Goal: Information Seeking & Learning: Learn about a topic

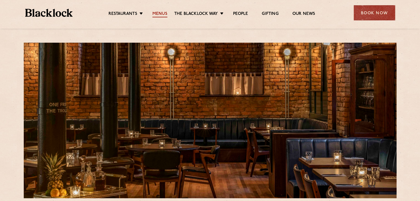
click at [154, 12] on link "Menus" at bounding box center [159, 14] width 15 height 6
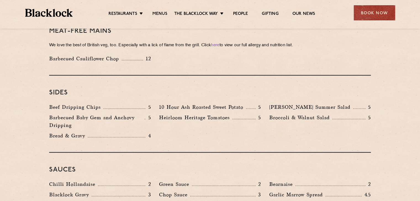
scroll to position [988, 0]
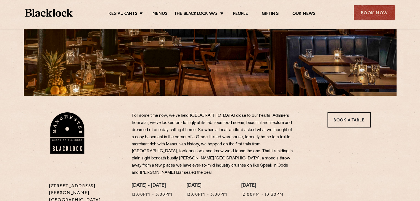
scroll to position [3, 0]
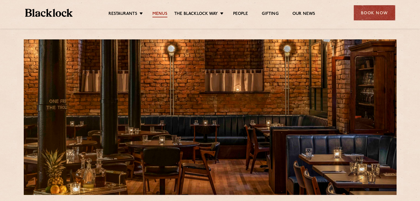
click at [158, 13] on link "Menus" at bounding box center [159, 14] width 15 height 6
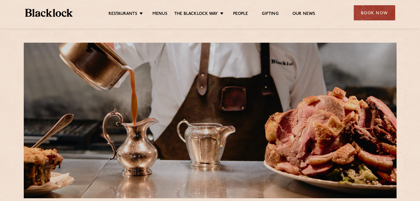
click at [50, 12] on img at bounding box center [49, 13] width 48 height 8
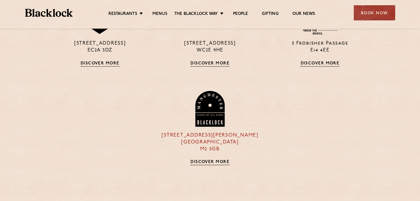
scroll to position [524, 0]
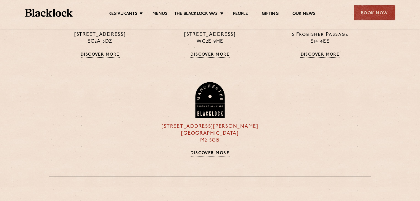
click at [207, 106] on img at bounding box center [209, 100] width 31 height 36
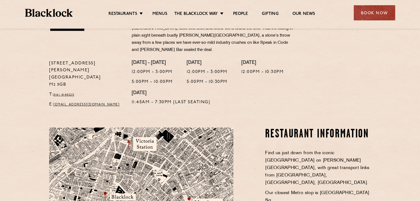
scroll to position [304, 0]
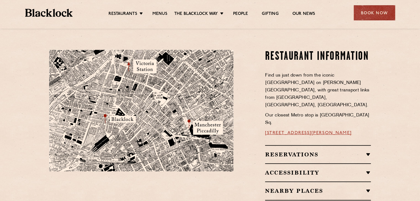
click at [19, 107] on section "Restaurant Information Find us just down from the iconic Midland Hotel on Peter…" at bounding box center [210, 134] width 420 height 202
click at [158, 14] on link "Menus" at bounding box center [159, 14] width 15 height 6
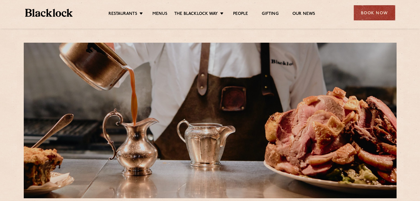
drag, startPoint x: 1, startPoint y: 96, endPoint x: 79, endPoint y: 37, distance: 98.6
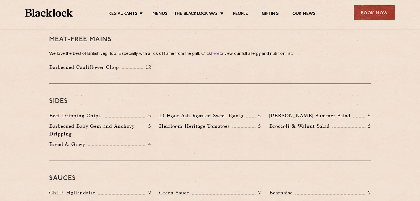
scroll to position [794, 0]
